Goal: Task Accomplishment & Management: Complete application form

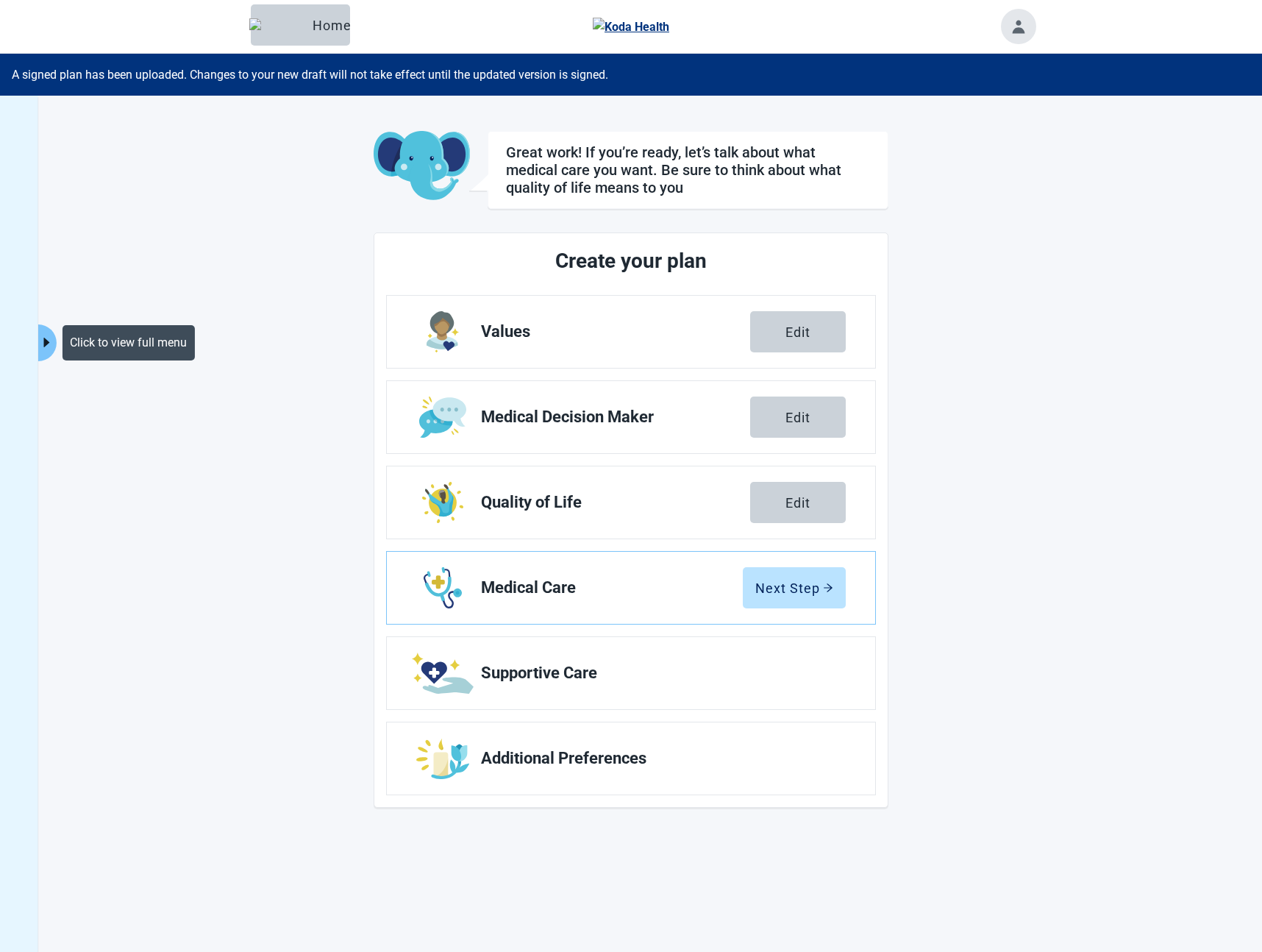
click at [47, 339] on icon "caret-right" at bounding box center [47, 342] width 14 height 14
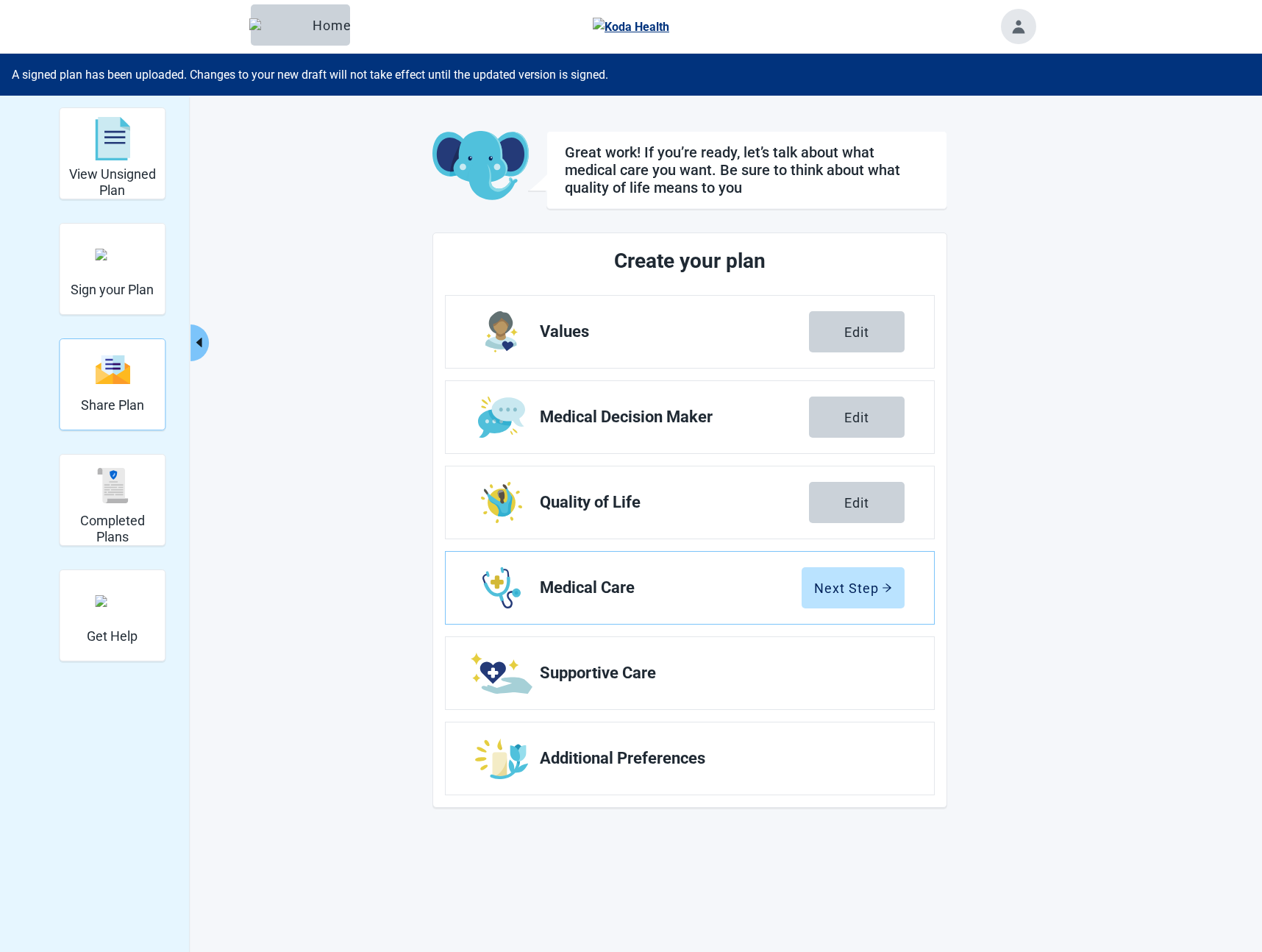
click at [104, 375] on img "Share Plan" at bounding box center [113, 369] width 36 height 32
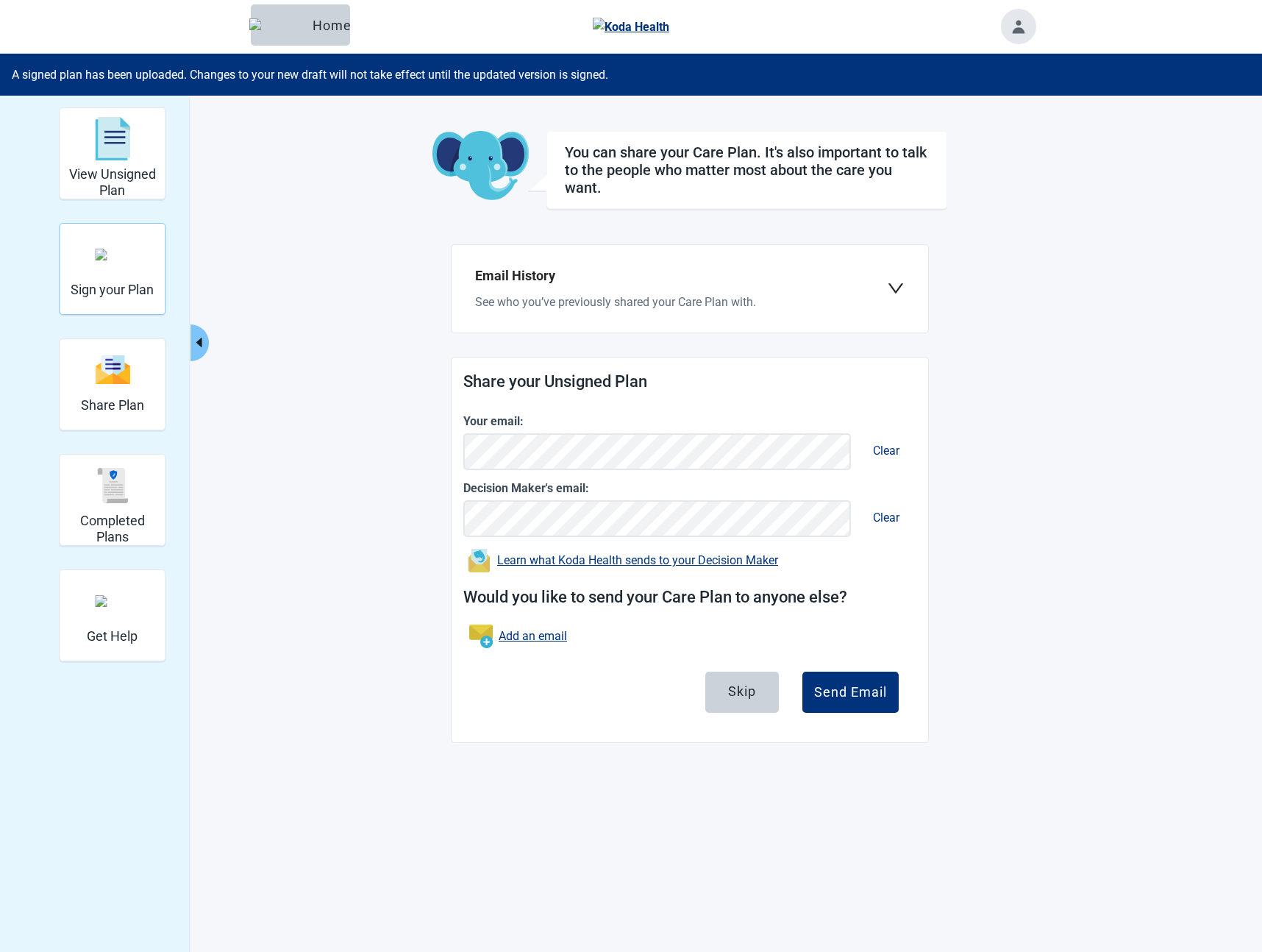
click at [81, 277] on div "Sign your Plan" at bounding box center [112, 254] width 83 height 56
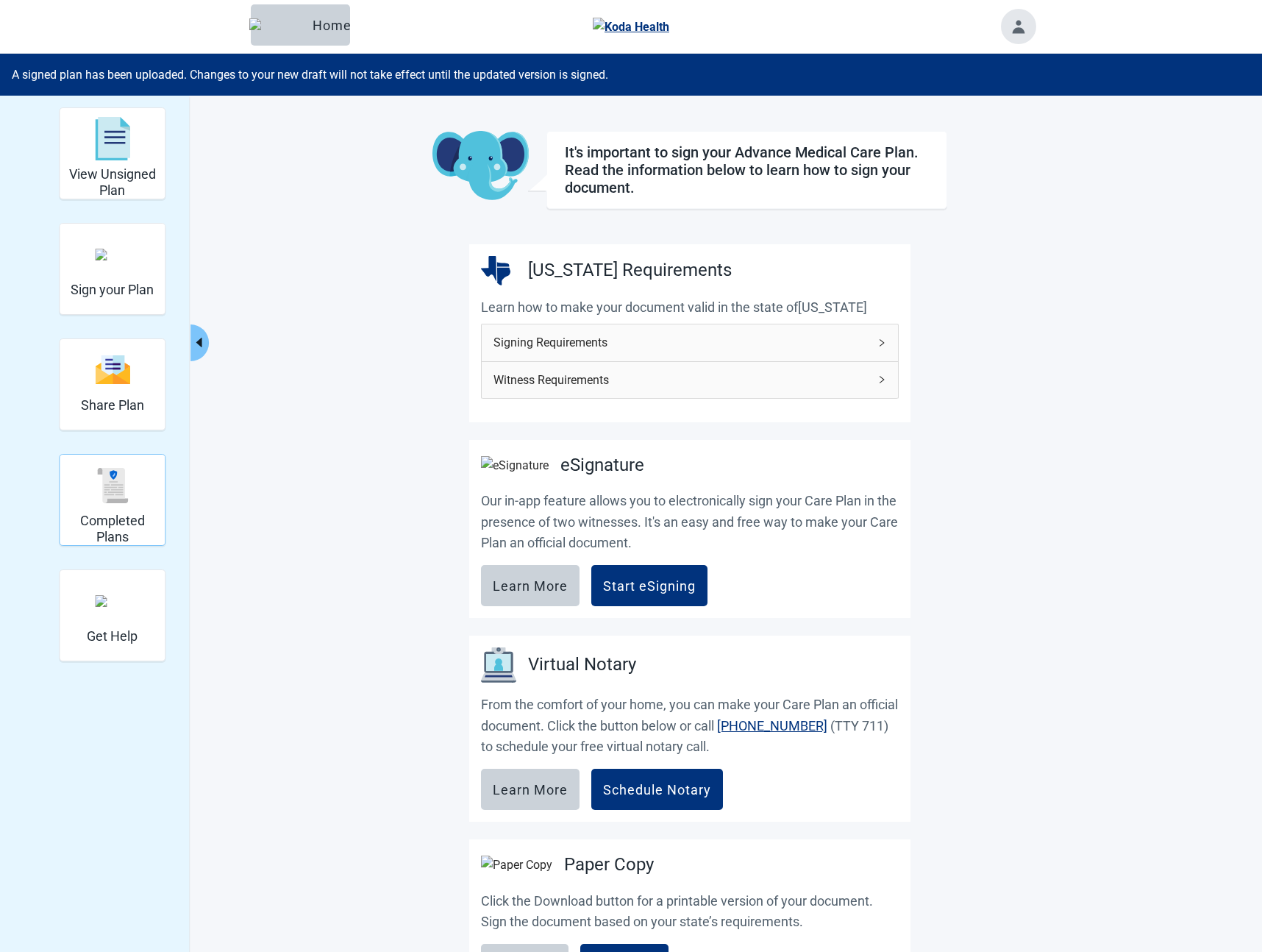
click at [90, 476] on div "Completed Plans" at bounding box center [112, 485] width 93 height 56
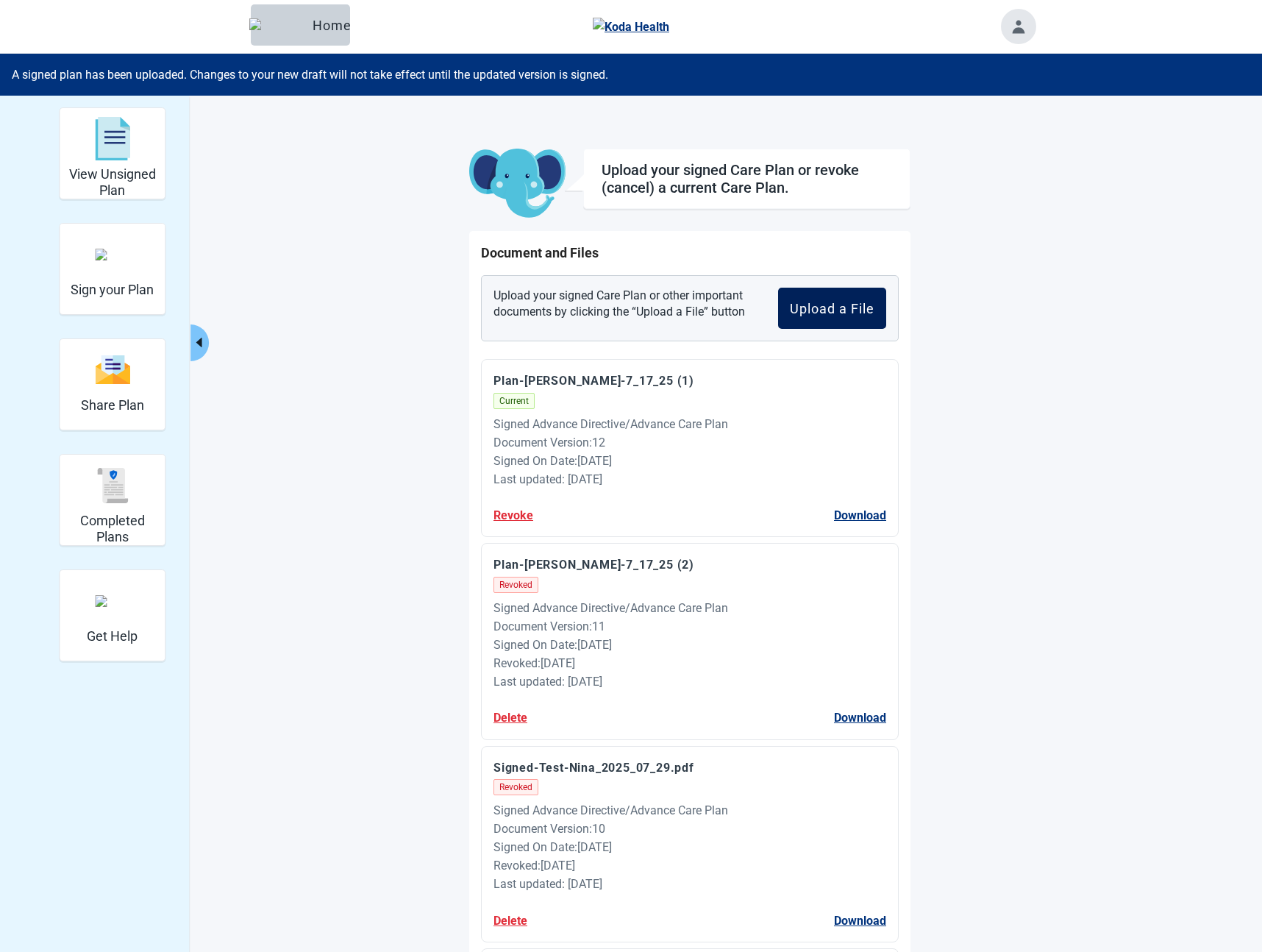
click at [855, 290] on button "Upload a File" at bounding box center [832, 308] width 108 height 41
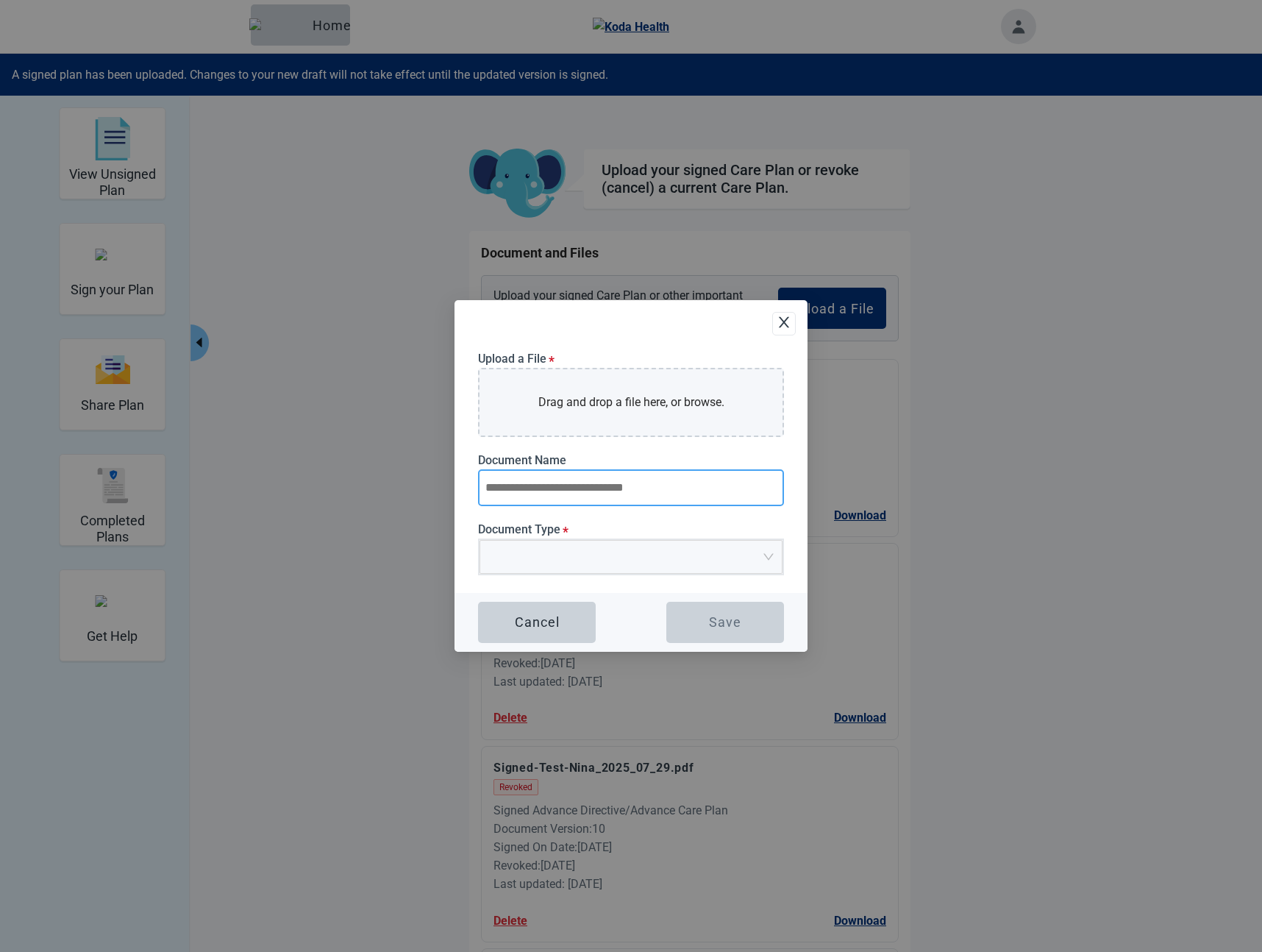
click at [688, 486] on input "Document Name" at bounding box center [631, 487] width 306 height 37
click at [606, 546] on input "Document Type *" at bounding box center [626, 551] width 275 height 22
click at [546, 390] on div "Upload a File * Drag and drop a file here, or browse. Document Name Document Ty…" at bounding box center [631, 472] width 306 height 240
click at [529, 573] on div "Upload Plan Attachment" at bounding box center [631, 557] width 303 height 34
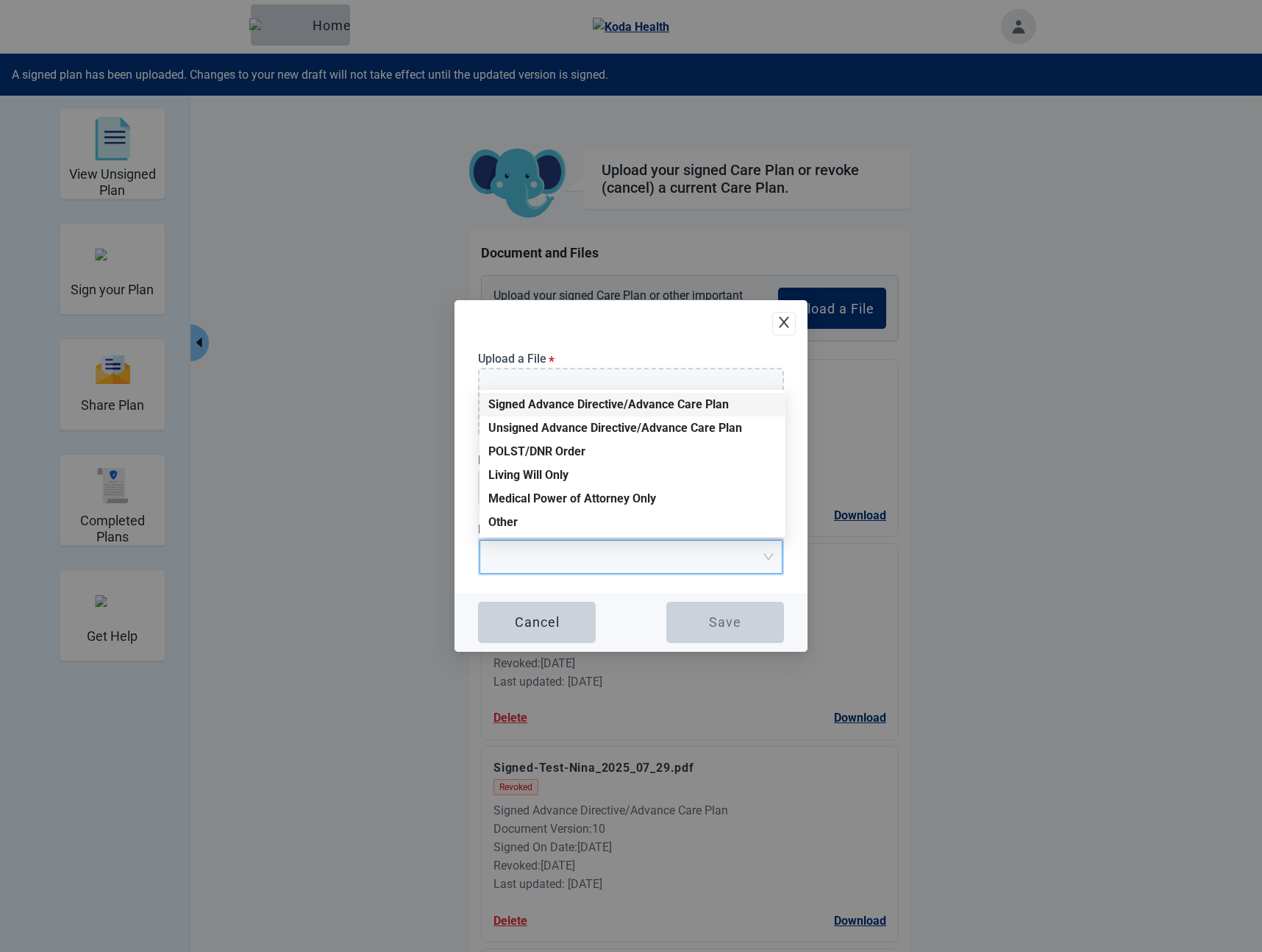
click at [546, 406] on div "Signed Advance Directive/Advance Care Plan" at bounding box center [632, 404] width 288 height 16
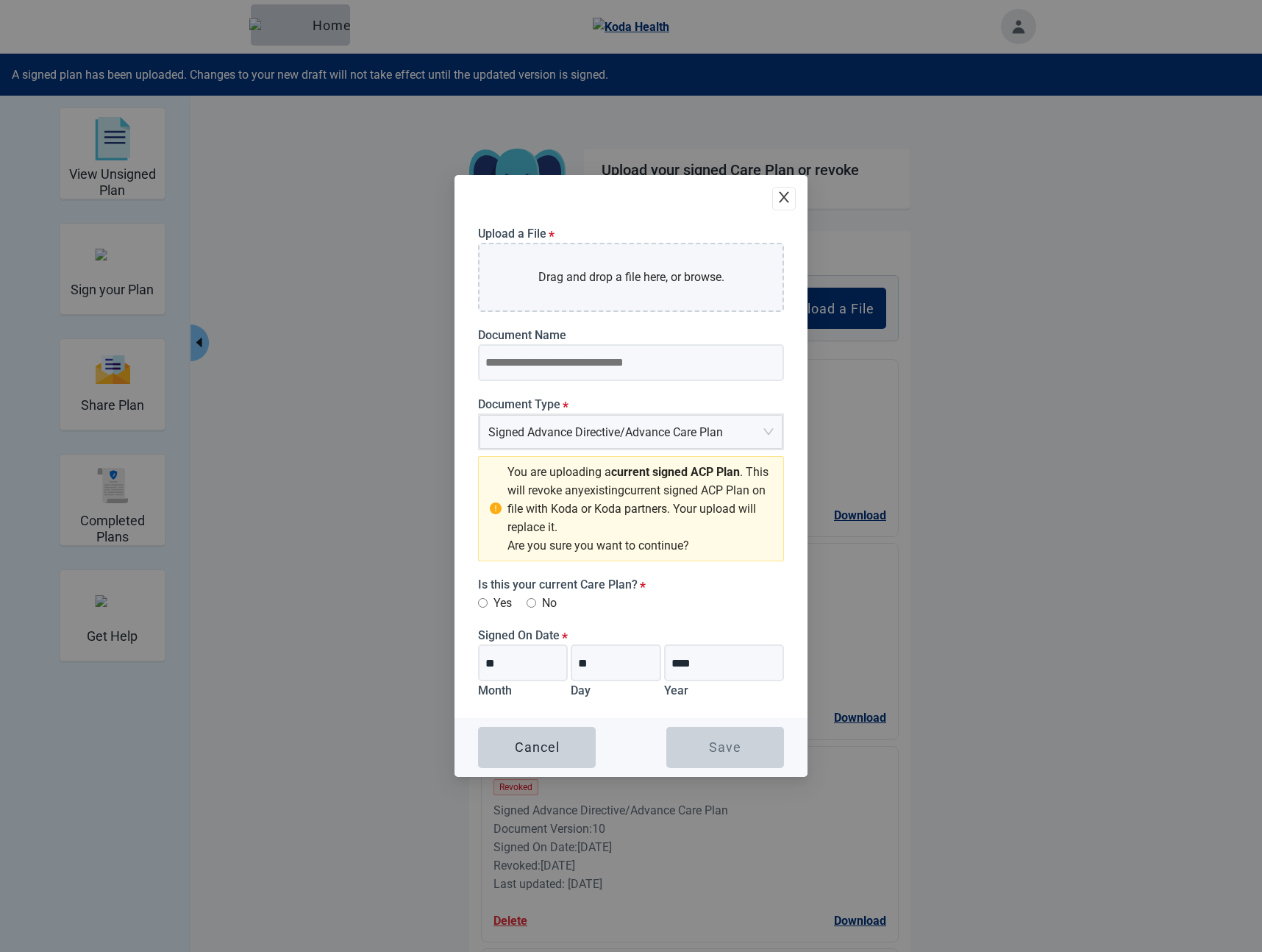
click at [785, 199] on icon "close" at bounding box center [783, 197] width 10 height 11
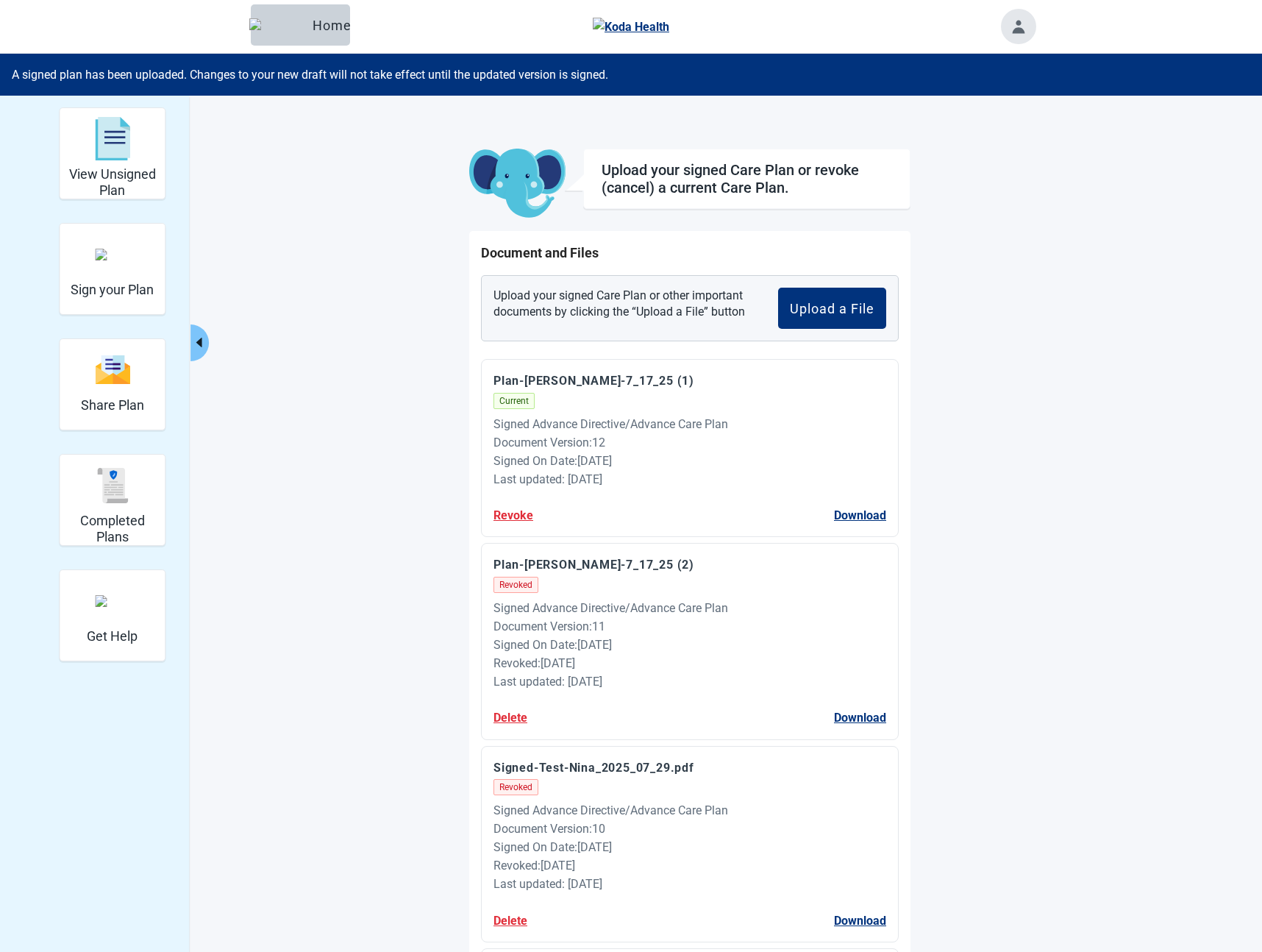
click at [1017, 31] on button "Toggle account menu" at bounding box center [1019, 27] width 36 height 36
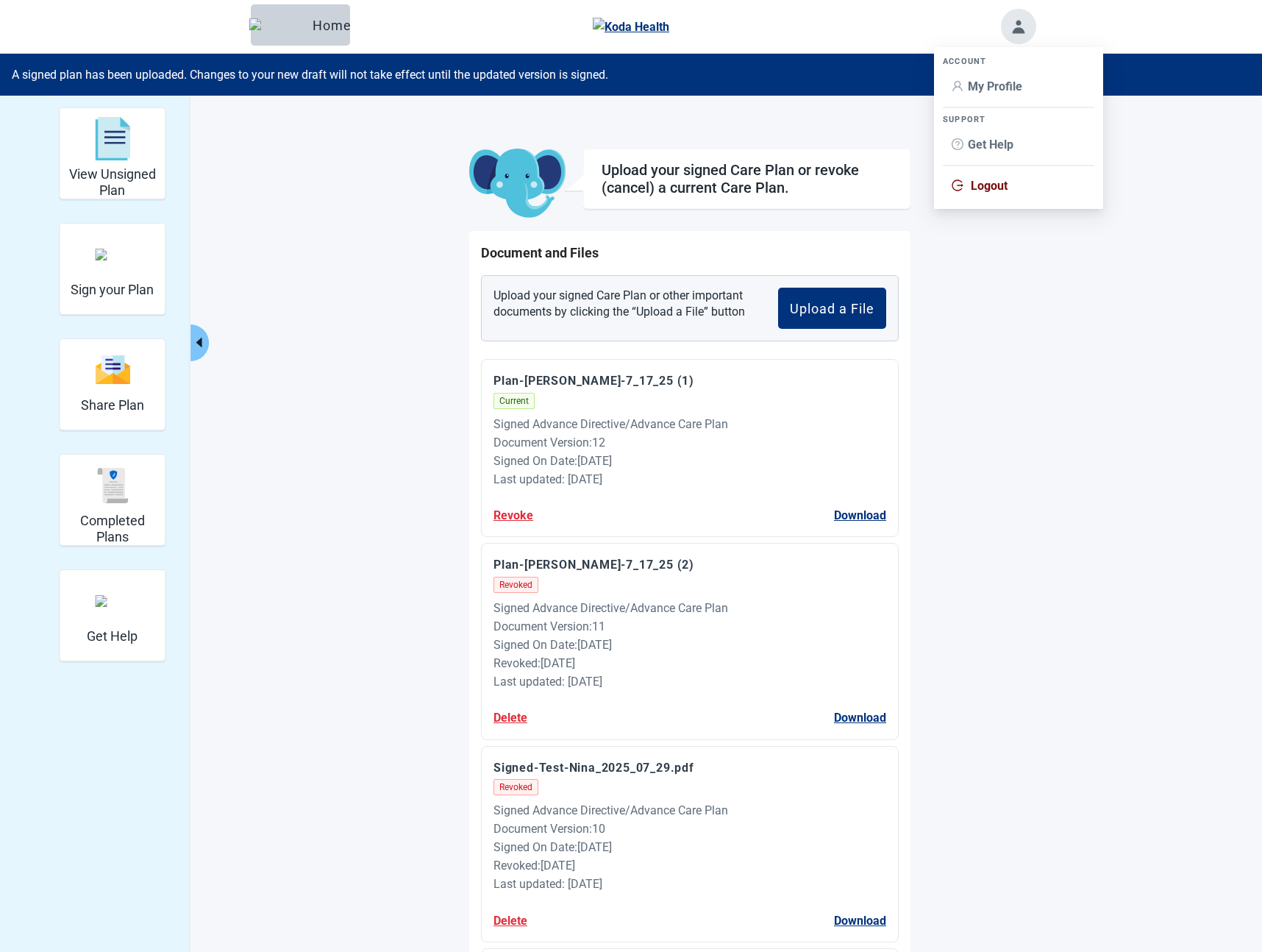
click at [962, 183] on icon "logout" at bounding box center [958, 186] width 12 height 12
